Goal: Navigation & Orientation: Find specific page/section

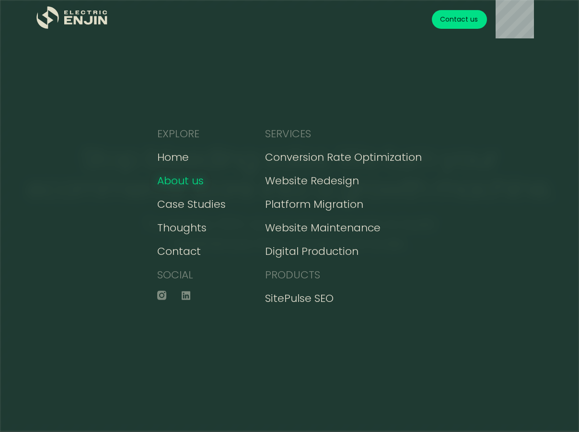
click at [199, 181] on div "About us" at bounding box center [180, 181] width 47 height 16
click at [187, 246] on div "Contact" at bounding box center [179, 251] width 44 height 16
click at [192, 229] on div "Thoughts" at bounding box center [181, 228] width 49 height 16
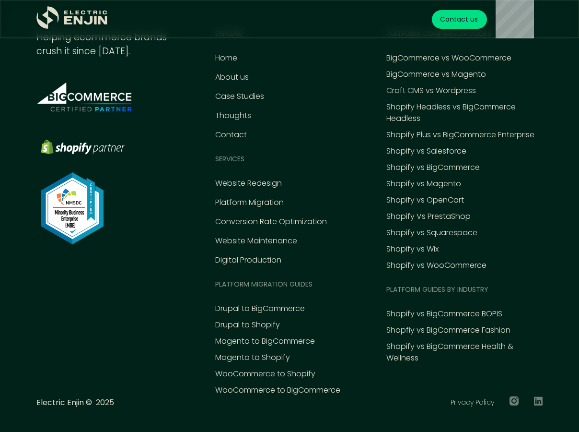
scroll to position [4417, 0]
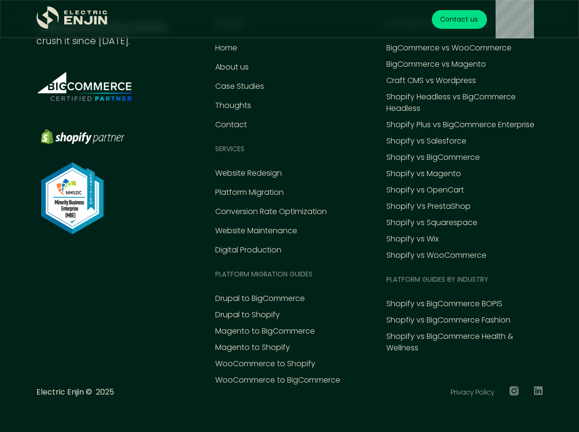
scroll to position [539, 0]
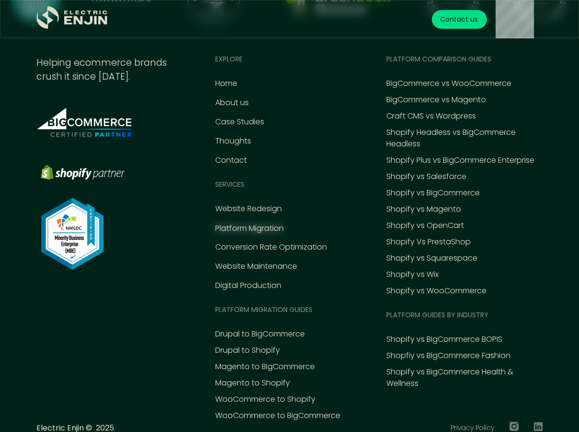
scroll to position [3913, 0]
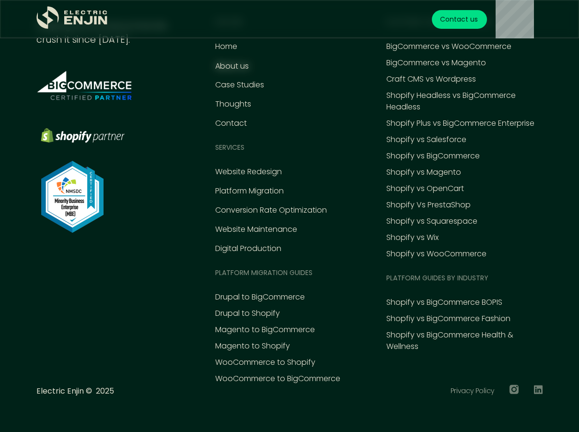
click at [243, 66] on div "About us" at bounding box center [232, 66] width 34 height 12
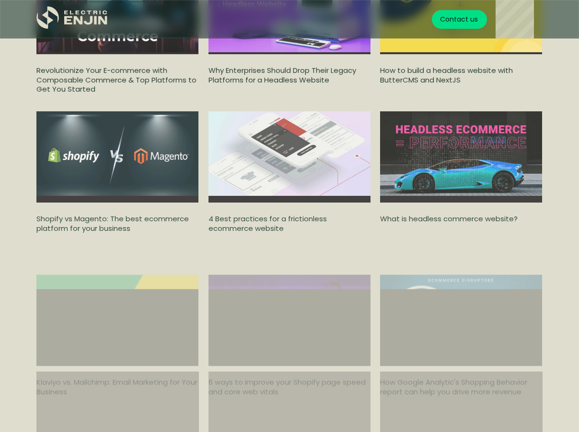
scroll to position [2014, 0]
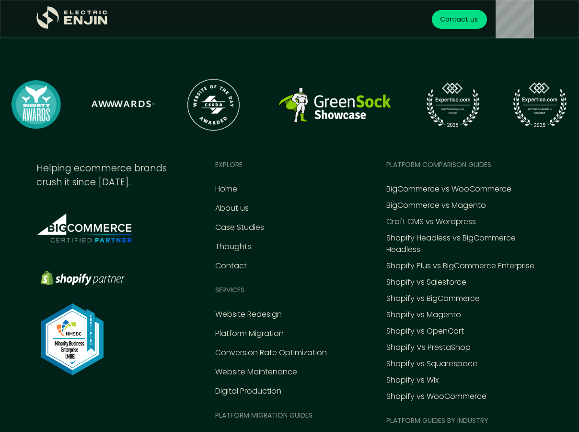
scroll to position [3674, 0]
